Goal: Information Seeking & Learning: Learn about a topic

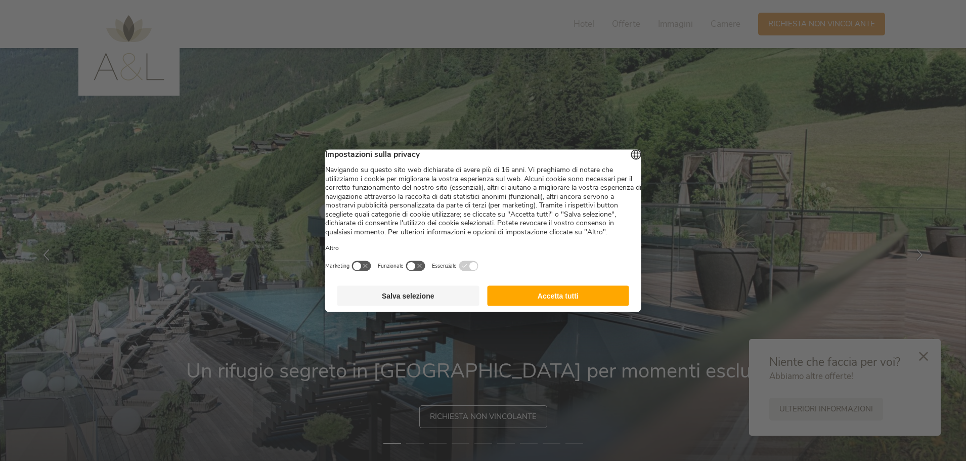
click at [567, 302] on button "Accetta tutti" at bounding box center [558, 295] width 142 height 20
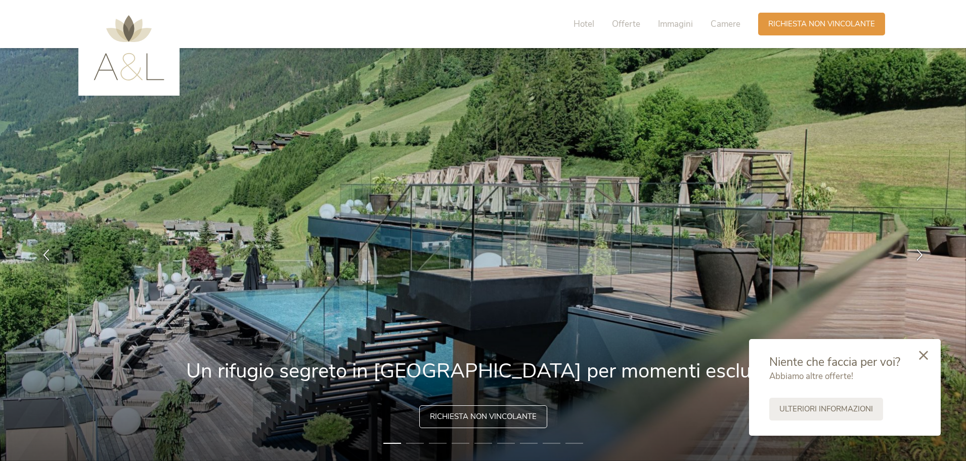
click at [929, 357] on div at bounding box center [923, 356] width 34 height 36
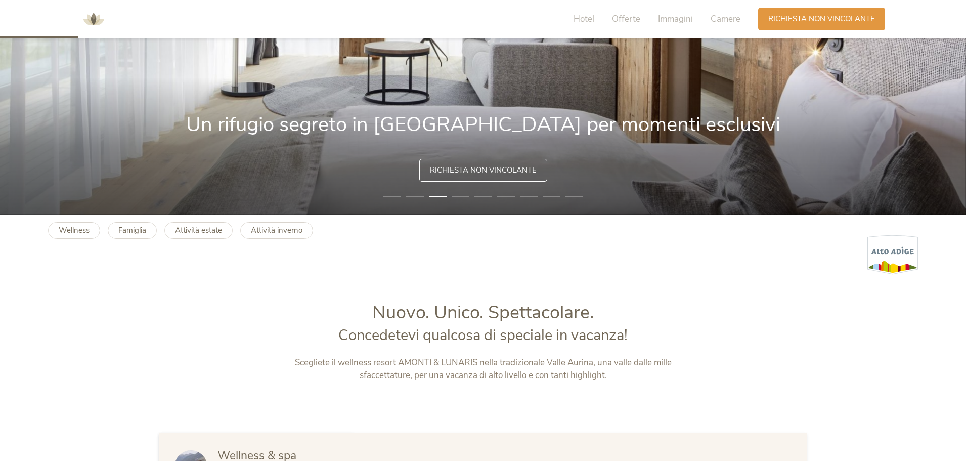
scroll to position [101, 0]
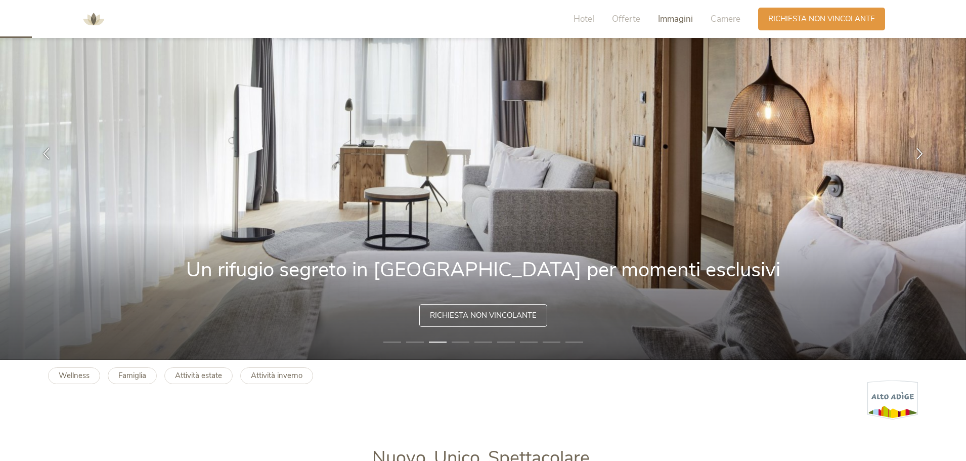
click at [667, 19] on span "Immagini" at bounding box center [675, 19] width 35 height 12
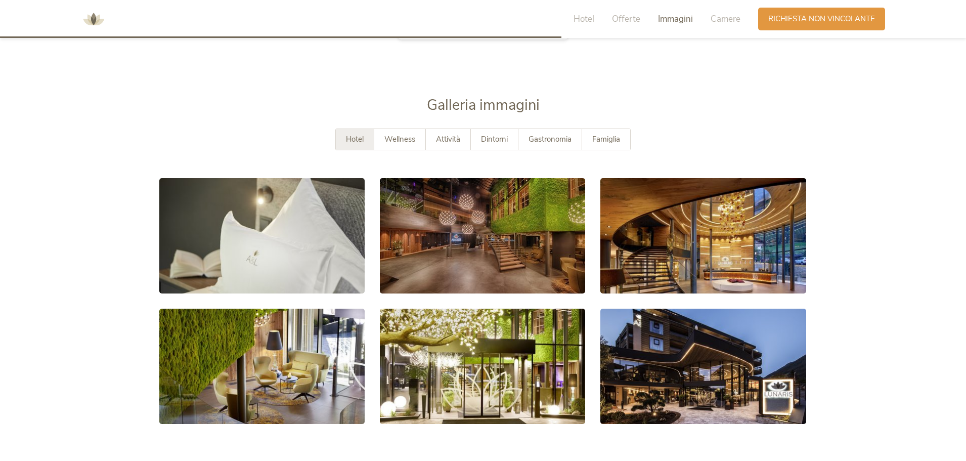
scroll to position [1848, 0]
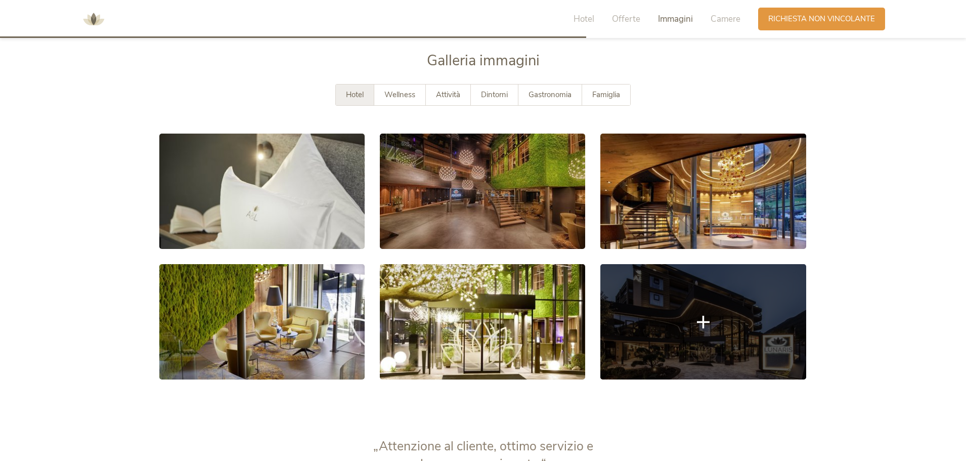
click at [718, 336] on link at bounding box center [702, 321] width 205 height 115
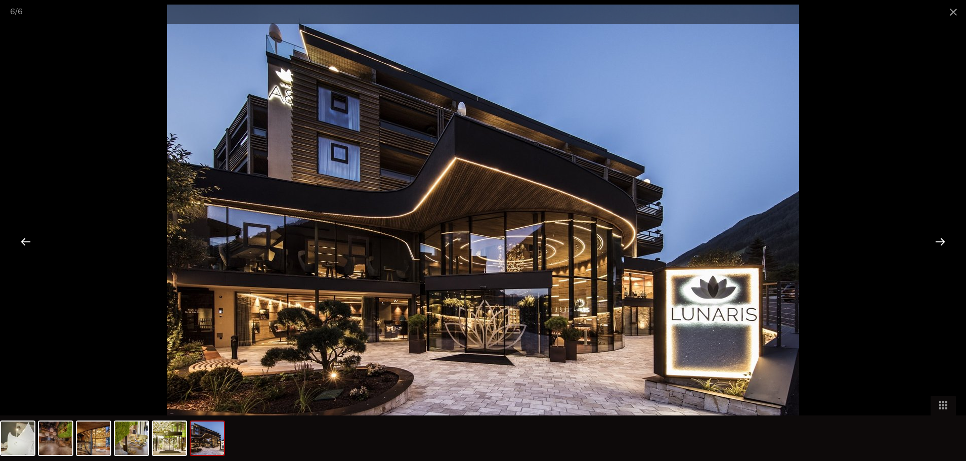
click at [938, 239] on div at bounding box center [939, 240] width 31 height 31
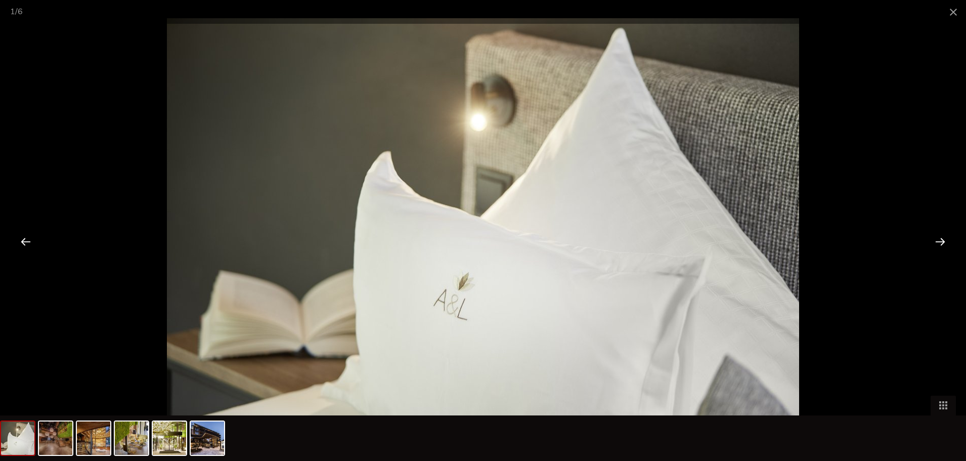
click at [938, 239] on div at bounding box center [939, 240] width 31 height 31
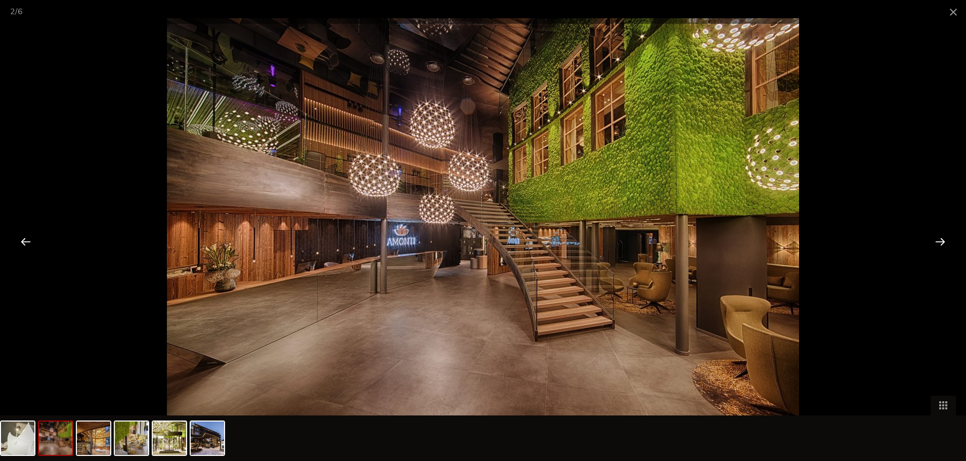
click at [938, 239] on div at bounding box center [939, 240] width 31 height 31
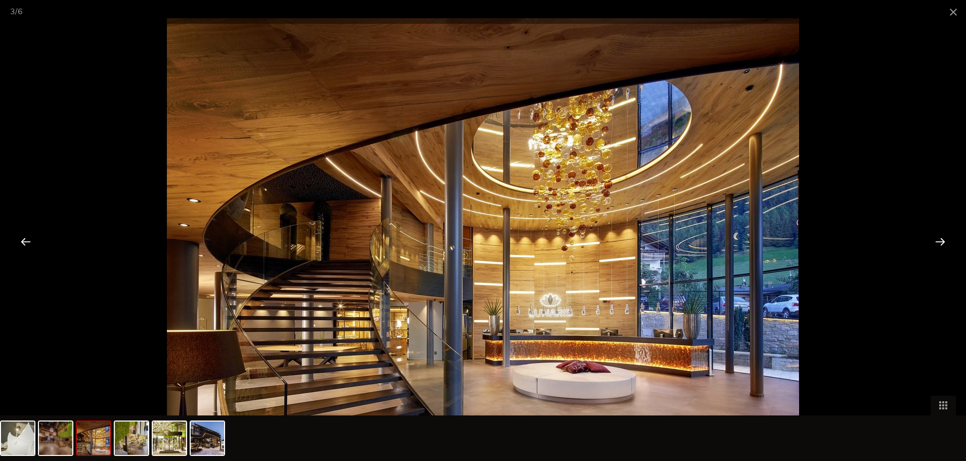
click at [938, 239] on div at bounding box center [939, 240] width 31 height 31
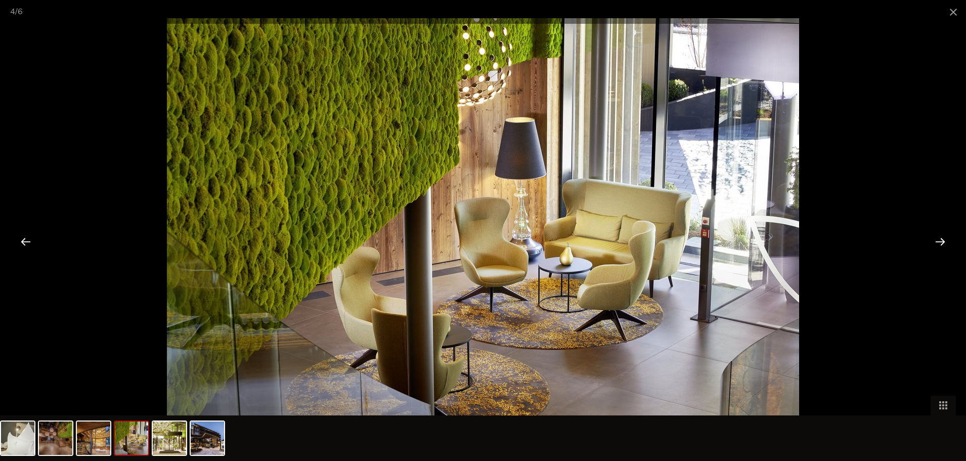
click at [938, 239] on div at bounding box center [939, 240] width 31 height 31
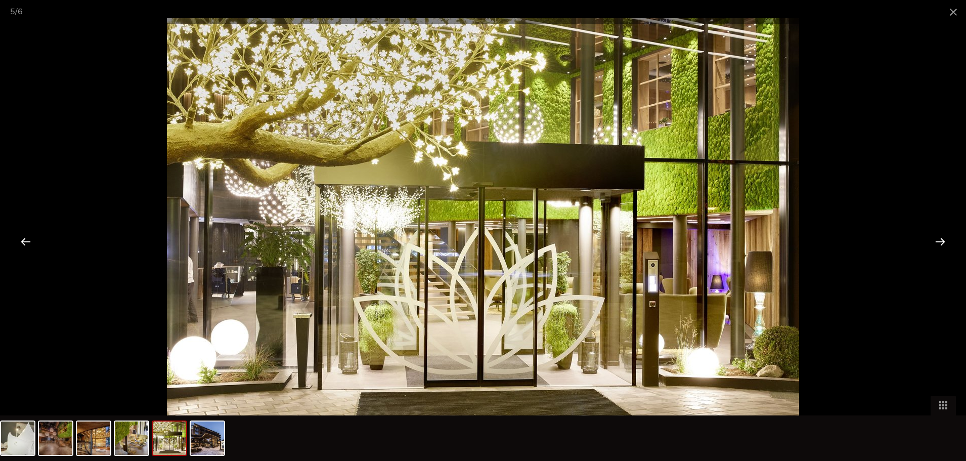
click at [938, 239] on div at bounding box center [939, 240] width 31 height 31
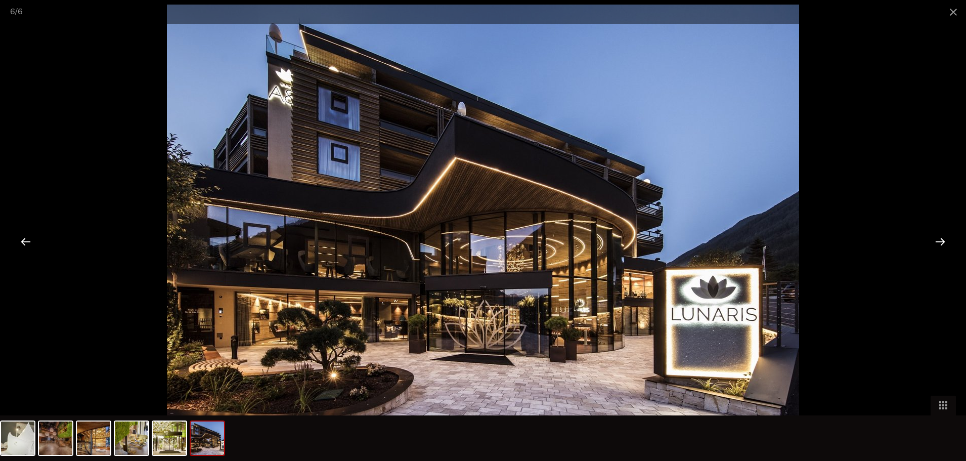
click at [938, 239] on div at bounding box center [939, 240] width 31 height 31
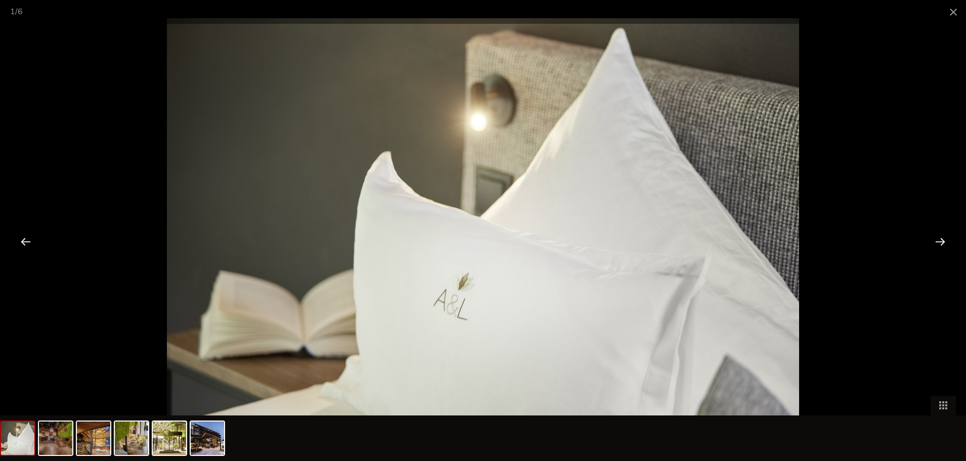
click at [938, 239] on div at bounding box center [939, 240] width 31 height 31
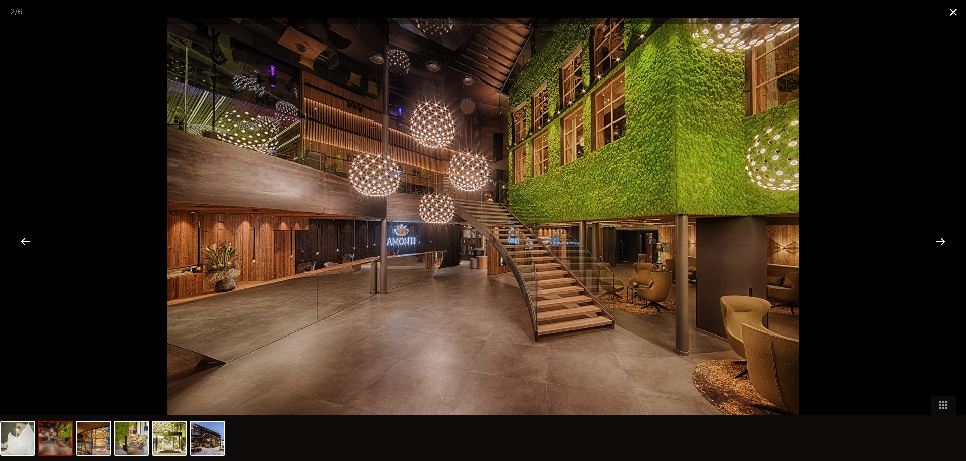
click at [945, 10] on span at bounding box center [952, 12] width 25 height 24
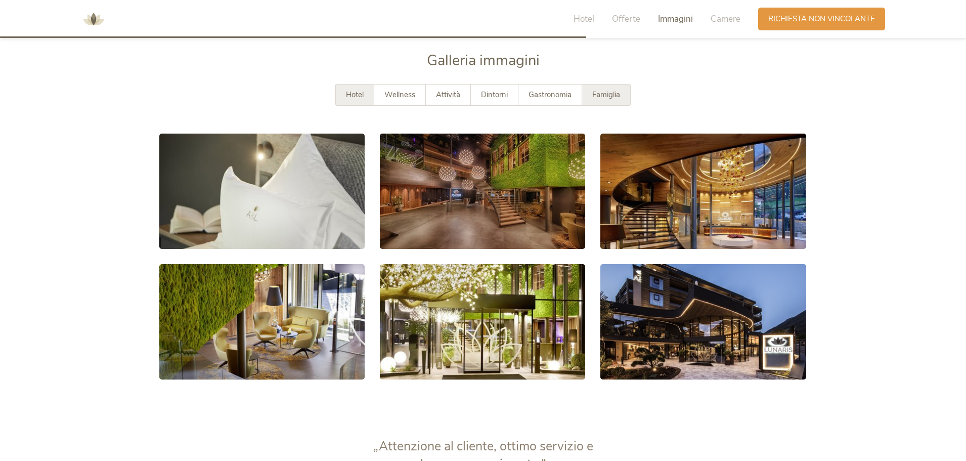
click at [612, 97] on span "Famiglia" at bounding box center [606, 94] width 28 height 10
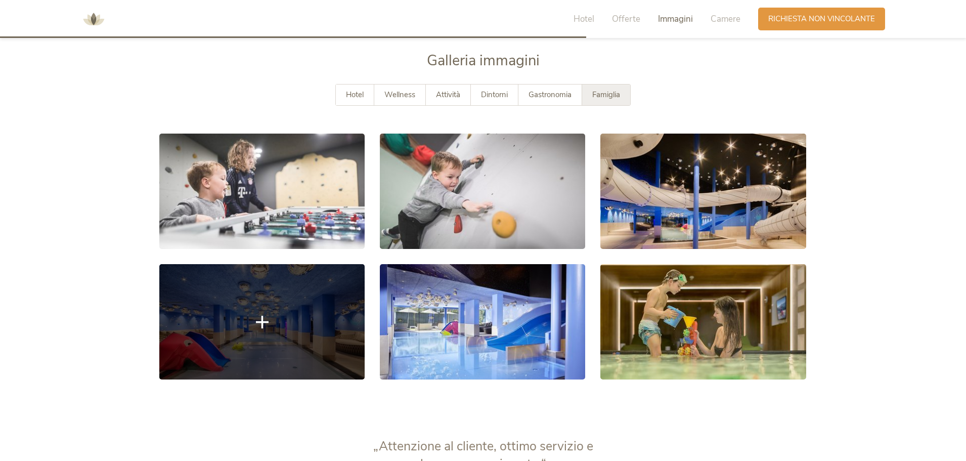
click at [291, 338] on link at bounding box center [261, 321] width 205 height 115
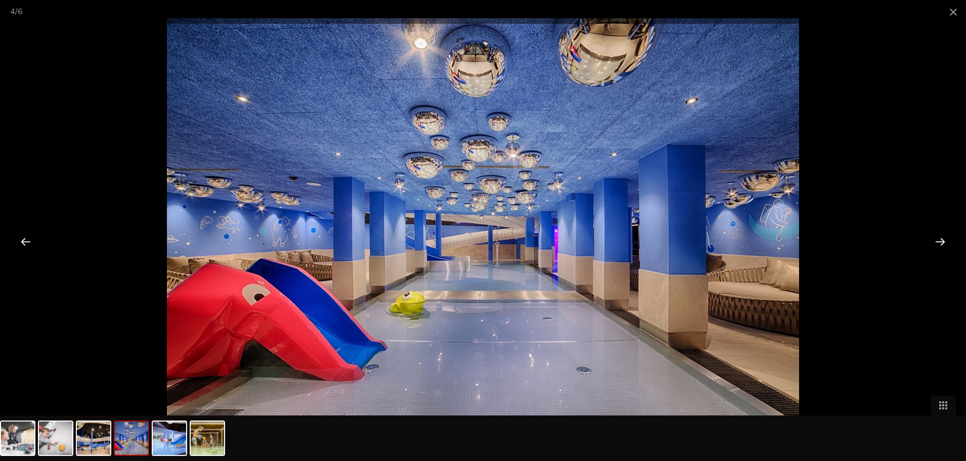
click at [937, 241] on div at bounding box center [939, 240] width 31 height 31
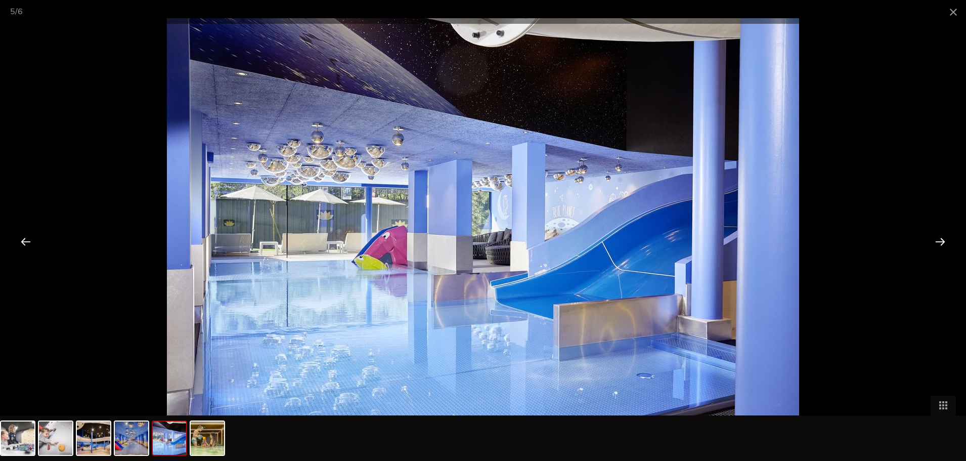
click at [937, 241] on div at bounding box center [939, 240] width 31 height 31
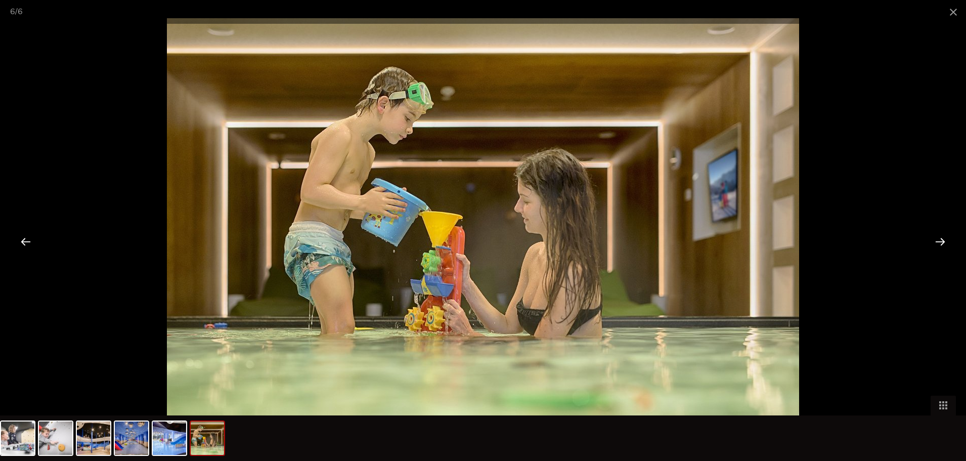
click at [937, 241] on div at bounding box center [939, 240] width 31 height 31
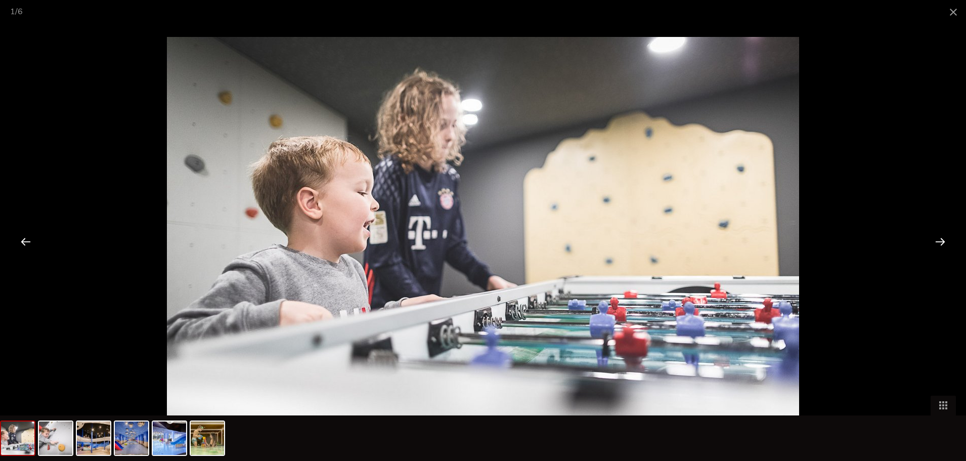
click at [937, 241] on div at bounding box center [939, 240] width 31 height 31
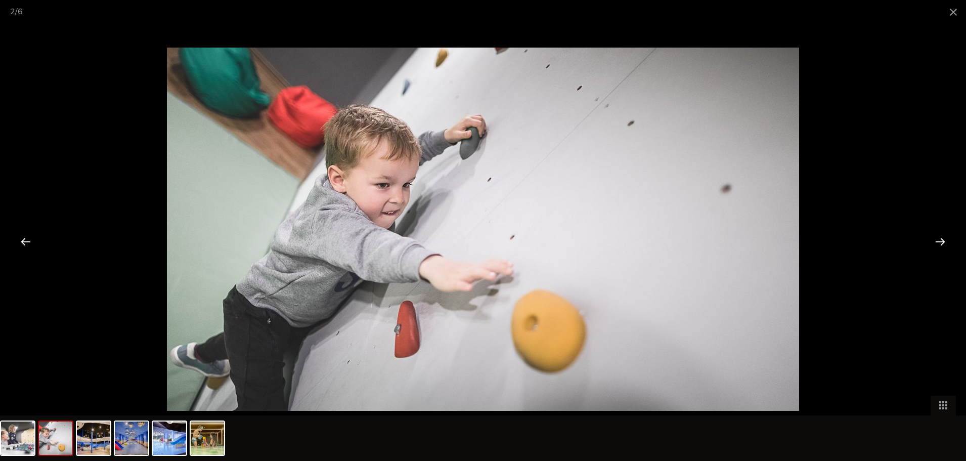
click at [937, 241] on div at bounding box center [939, 240] width 31 height 31
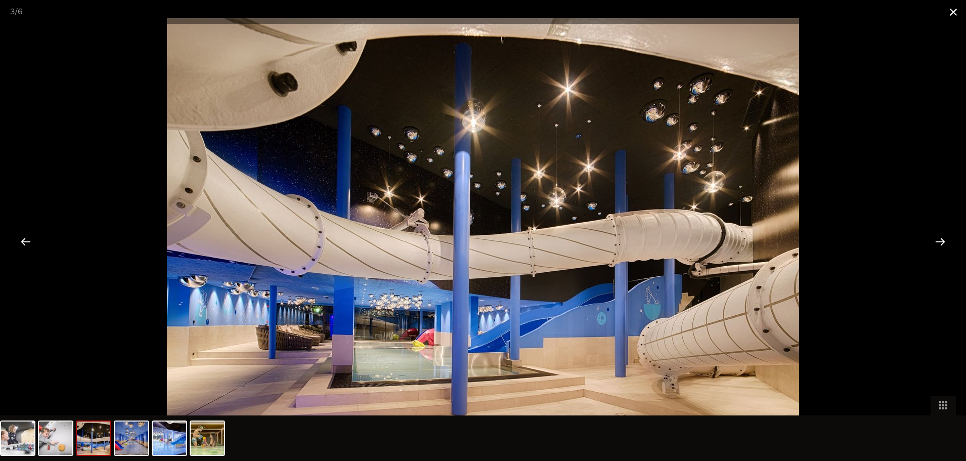
click at [953, 13] on span at bounding box center [952, 12] width 25 height 24
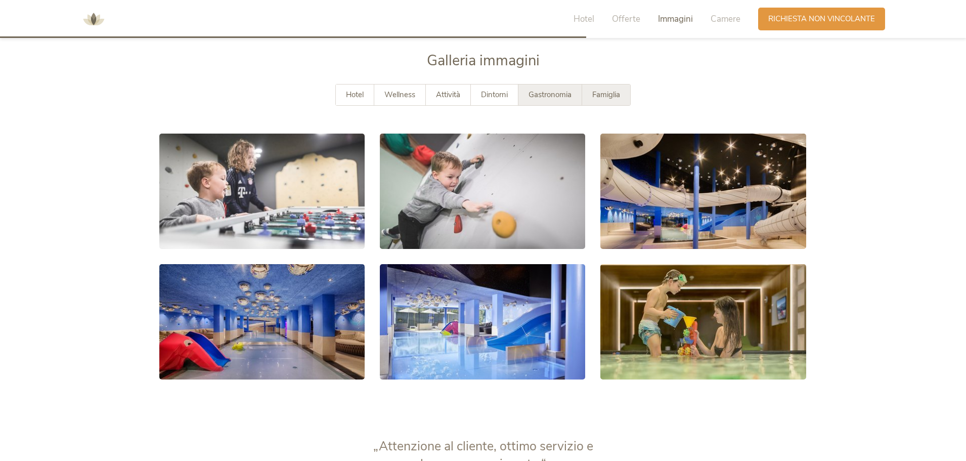
click at [533, 100] on div "Gastronomia" at bounding box center [550, 94] width 64 height 21
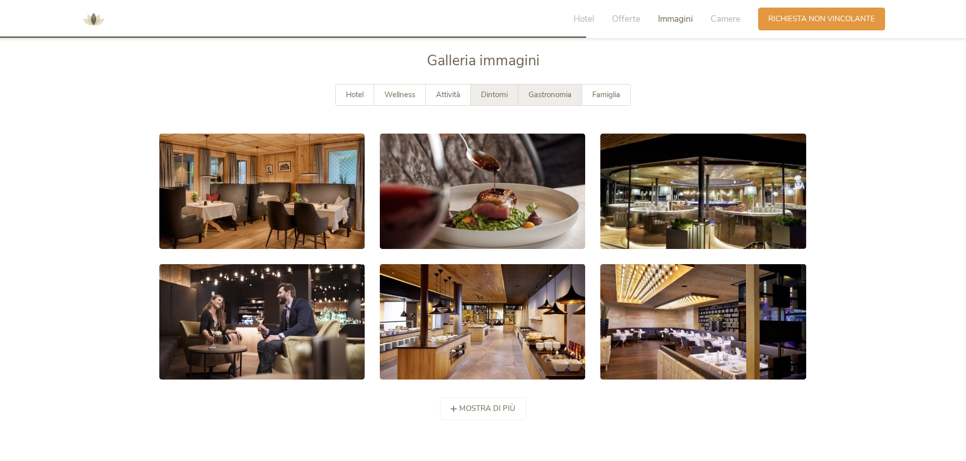
click at [492, 100] on div "Dintorni" at bounding box center [495, 94] width 48 height 21
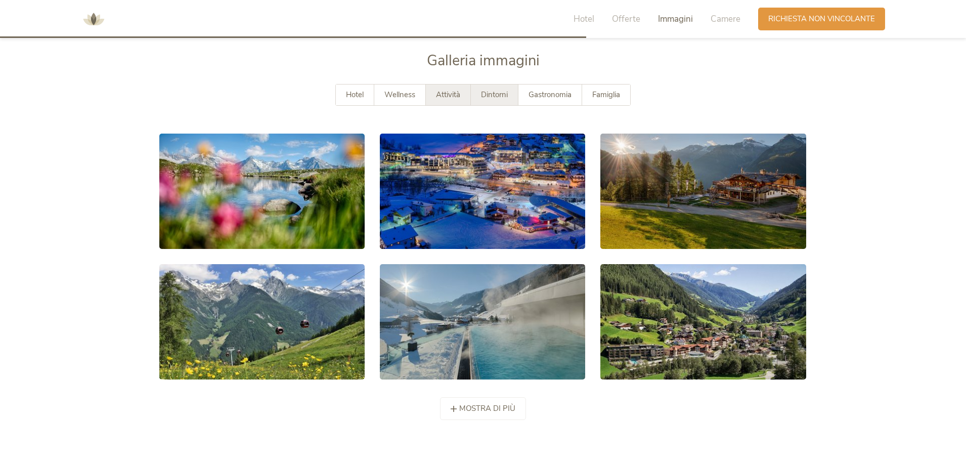
click at [463, 94] on div "Attività" at bounding box center [448, 94] width 45 height 21
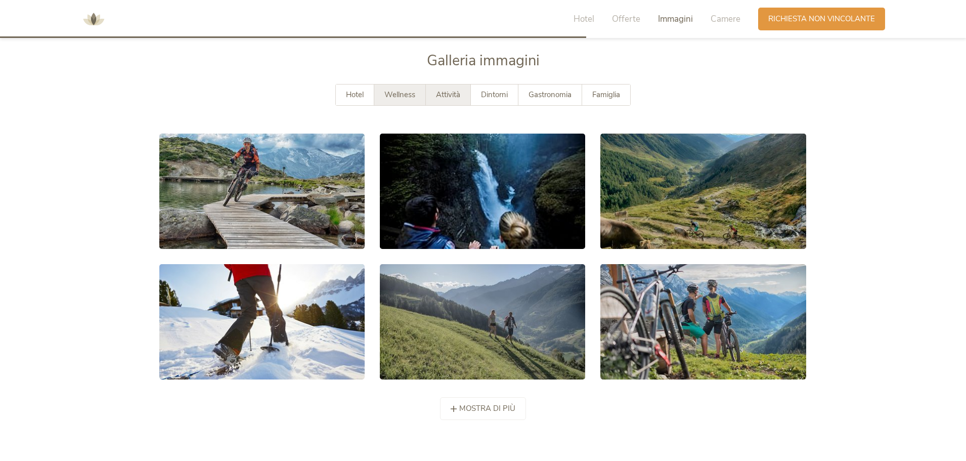
click at [414, 92] on span "Wellness" at bounding box center [399, 94] width 31 height 10
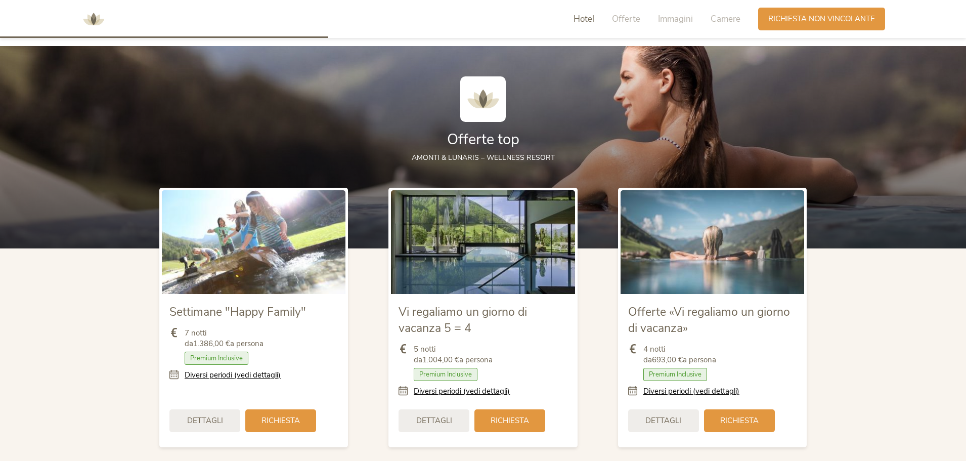
scroll to position [1039, 0]
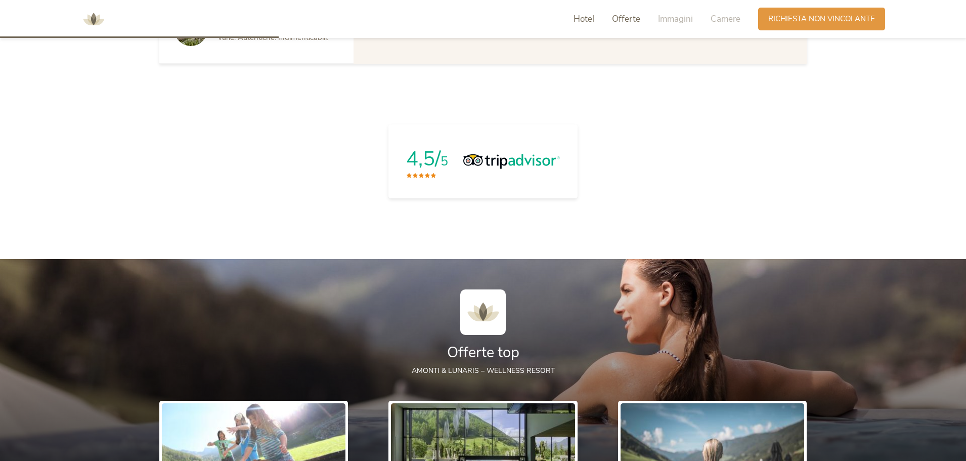
click at [619, 22] on span "Offerte" at bounding box center [626, 19] width 28 height 12
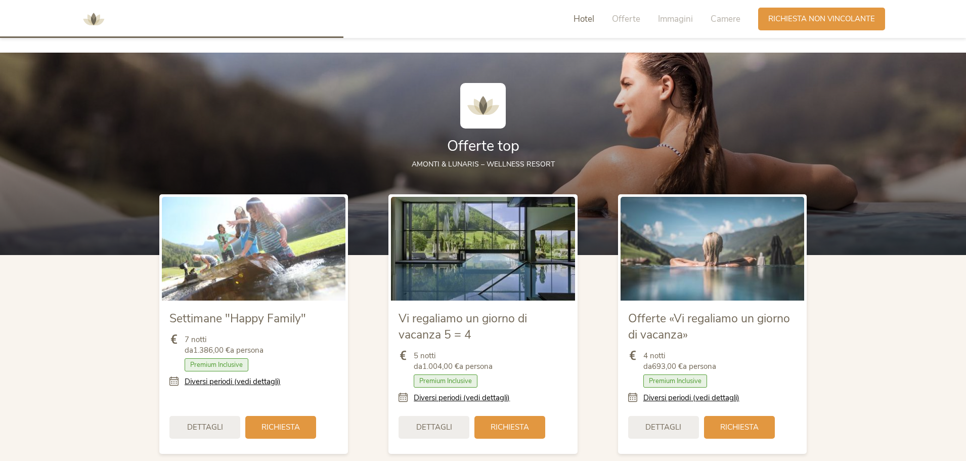
scroll to position [1096, 0]
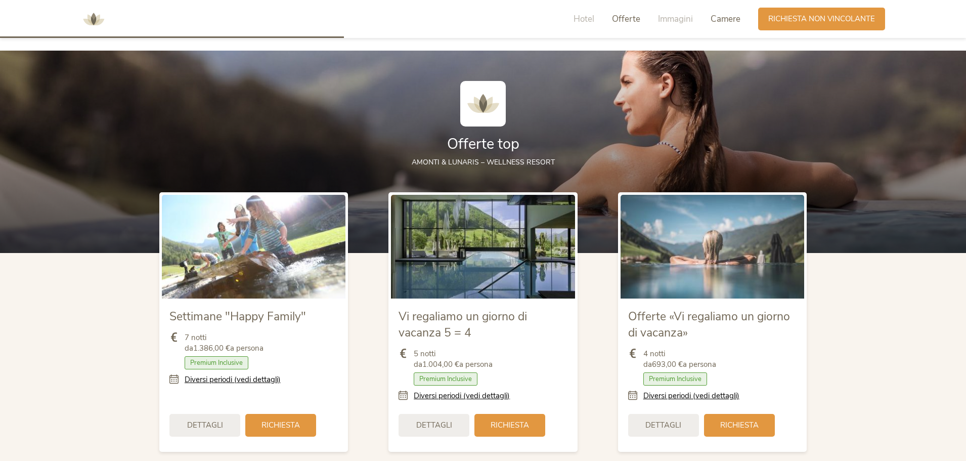
click at [712, 20] on span "Camere" at bounding box center [725, 19] width 30 height 12
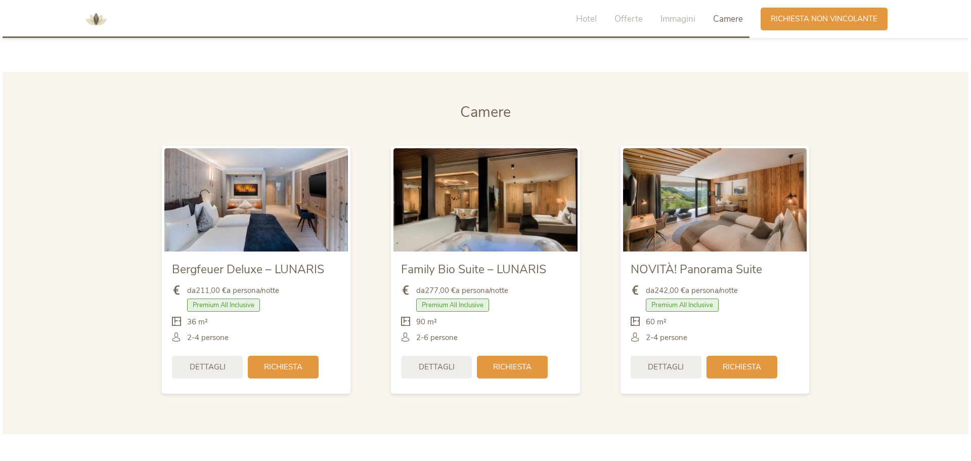
scroll to position [2435, 0]
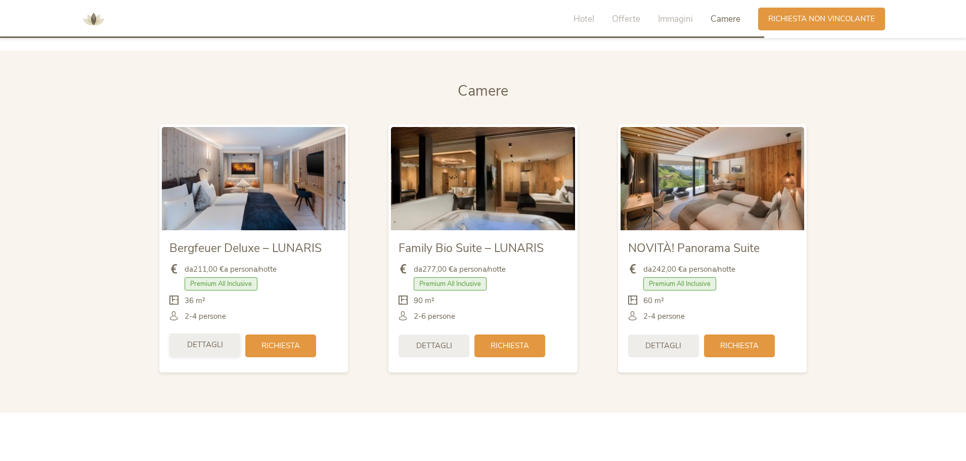
click at [195, 352] on div "Dettagli" at bounding box center [204, 344] width 71 height 23
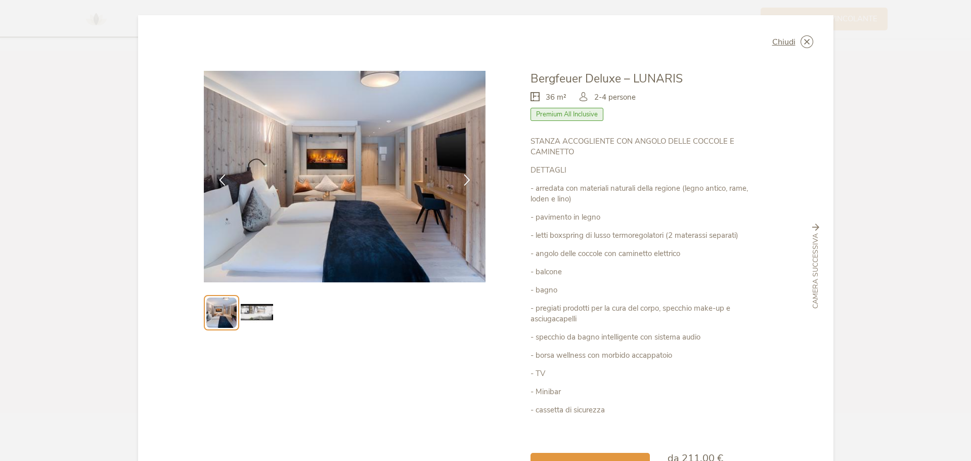
click at [259, 314] on img at bounding box center [257, 312] width 32 height 32
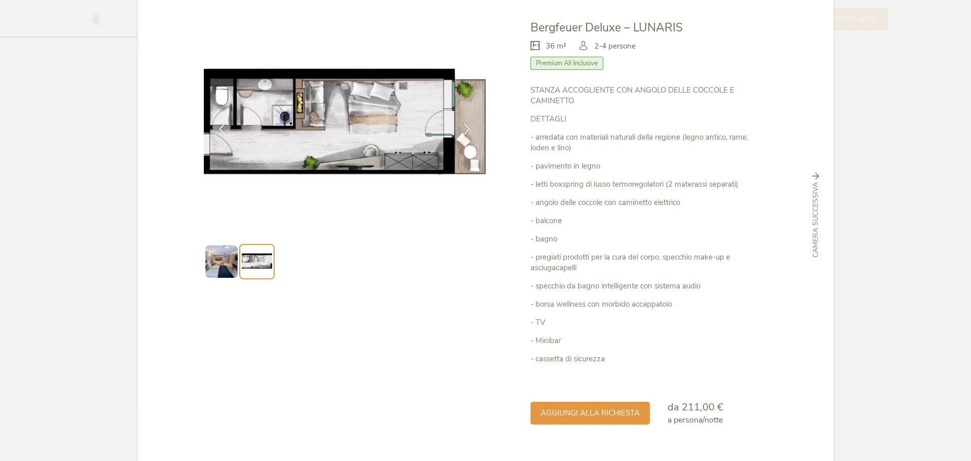
scroll to position [72, 0]
